Goal: Task Accomplishment & Management: Use online tool/utility

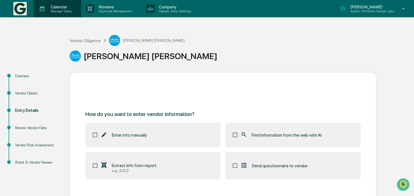
click at [49, 4] on div "Calendar Manage Tasks" at bounding box center [57, 8] width 48 height 17
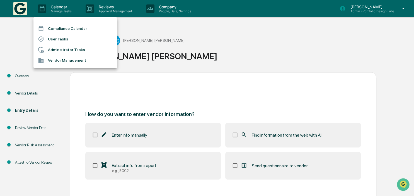
click at [24, 11] on div at bounding box center [207, 98] width 414 height 196
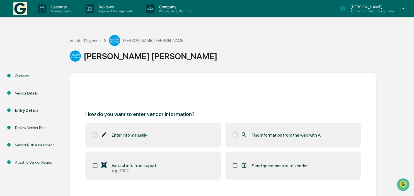
click at [19, 13] on img at bounding box center [19, 8] width 13 height 13
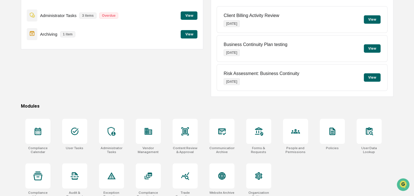
scroll to position [74, 0]
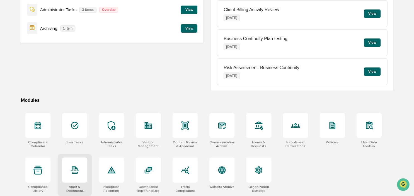
click at [75, 168] on icon at bounding box center [75, 170] width 8 height 8
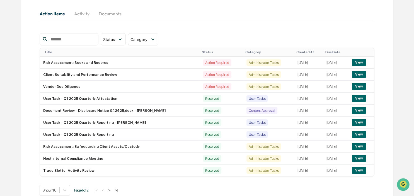
scroll to position [70, 0]
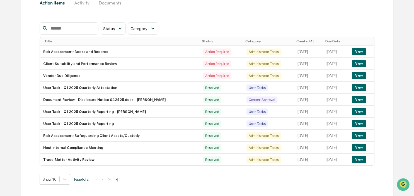
click at [111, 181] on button ">" at bounding box center [109, 179] width 6 height 5
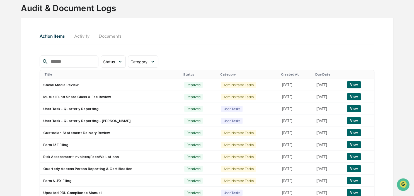
scroll to position [26, 0]
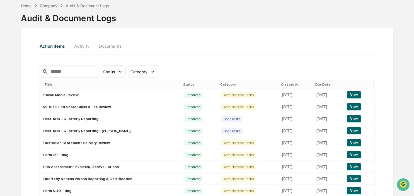
click at [57, 70] on input "text" at bounding box center [71, 71] width 47 height 7
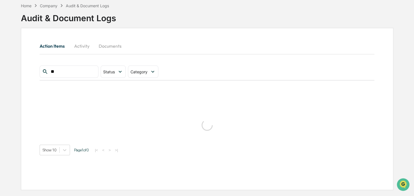
type input "*"
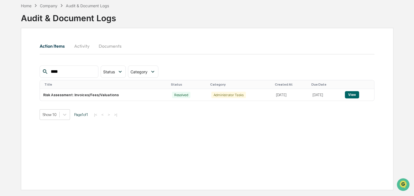
scroll to position [0, 0]
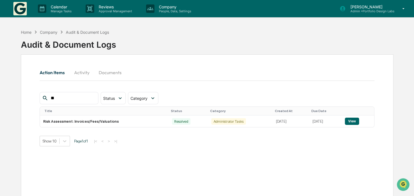
type input "*"
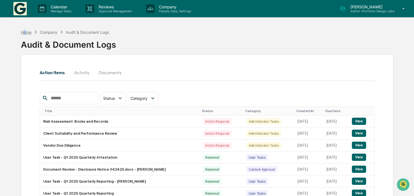
click at [25, 31] on div "Home" at bounding box center [26, 32] width 11 height 5
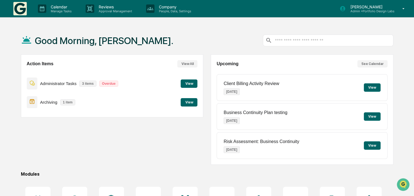
click at [190, 101] on button "View" at bounding box center [189, 102] width 17 height 8
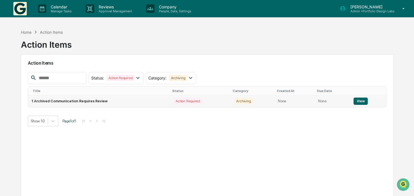
click at [358, 102] on button "View" at bounding box center [360, 101] width 14 height 7
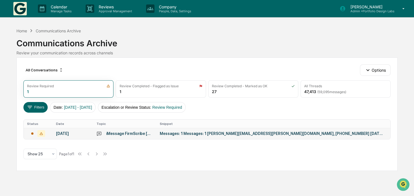
click at [257, 132] on div "Messages: 1 Messages: 1 [PERSON_NAME][EMAIL_ADDRESS][PERSON_NAME][DOMAIN_NAME],…" at bounding box center [271, 133] width 223 height 4
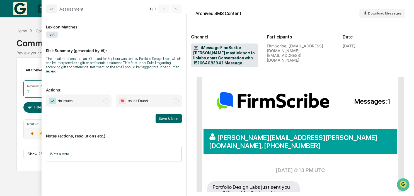
scroll to position [64, 0]
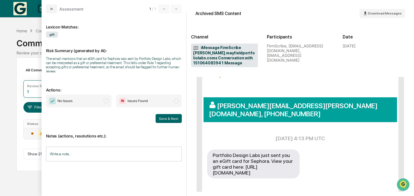
click at [105, 100] on span "modal" at bounding box center [105, 100] width 5 height 5
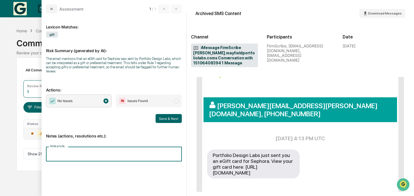
click at [108, 156] on input "Write a note..." at bounding box center [114, 154] width 136 height 15
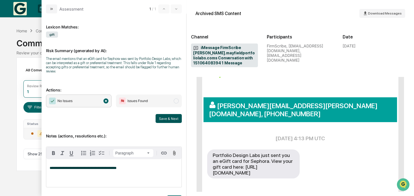
click at [162, 119] on button "Save & Next" at bounding box center [169, 118] width 26 height 9
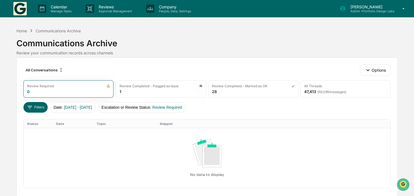
click at [356, 7] on p "[PERSON_NAME]" at bounding box center [370, 6] width 48 height 5
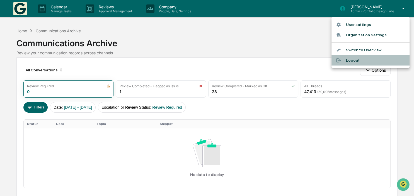
click at [354, 59] on li "Logout" at bounding box center [370, 60] width 78 height 10
